Goal: Task Accomplishment & Management: Manage account settings

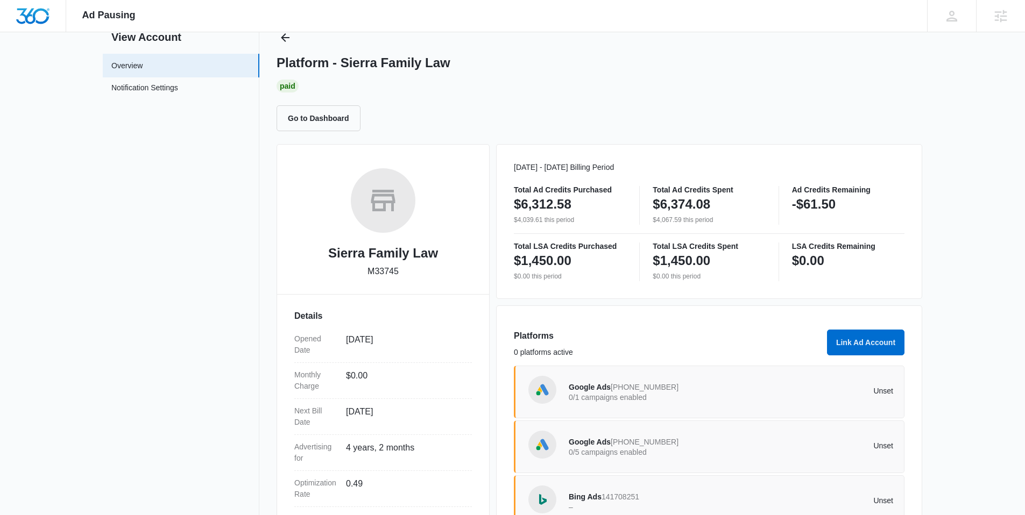
scroll to position [138, 0]
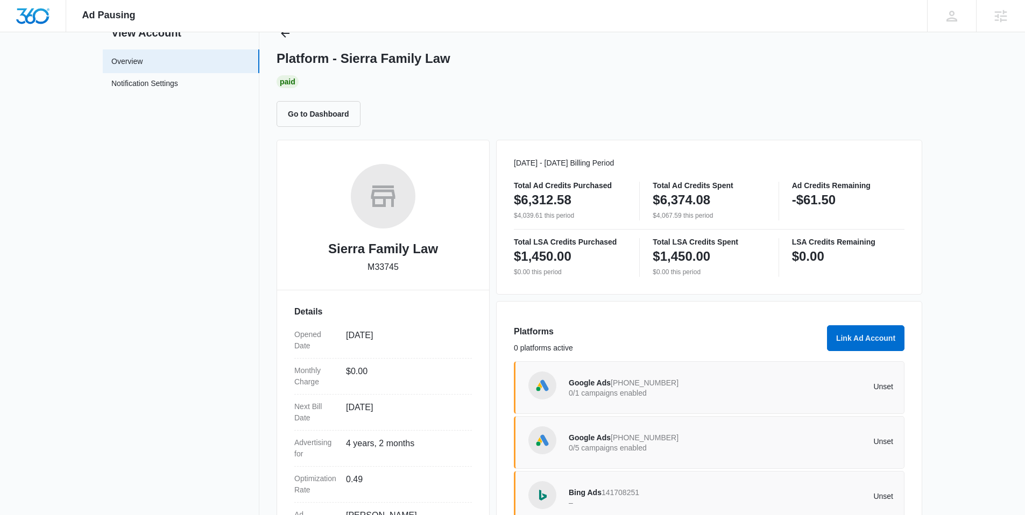
scroll to position [123, 0]
